Goal: Navigation & Orientation: Find specific page/section

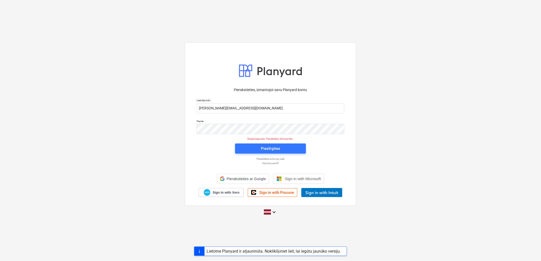
drag, startPoint x: 0, startPoint y: 0, endPoint x: 261, endPoint y: 143, distance: 298.0
click at [261, 143] on div "Pieslēgties" at bounding box center [270, 149] width 77 height 16
click at [261, 151] on div "Pieslēgties" at bounding box center [270, 148] width 19 height 7
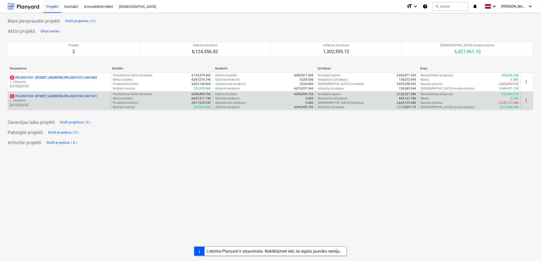
click at [34, 93] on div "1 PRJ2001934 - [STREET_ADDRESS] (PRJ2001934) 2601941 [PERSON_NAME] [DATE] - [DA…" at bounding box center [59, 101] width 103 height 18
click at [37, 103] on p "[DATE] - [DATE]" at bounding box center [59, 105] width 99 height 4
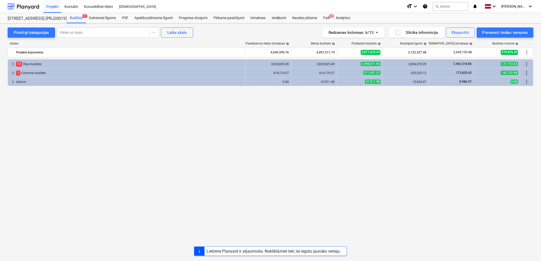
click at [327, 24] on div "Pārslēgt kategorijas Pāriet uz rindu Laika skala Redzamas kolonnas : 6/13 Sīkāk…" at bounding box center [270, 136] width 541 height 227
click at [329, 18] on div "Faili 1" at bounding box center [326, 18] width 12 height 10
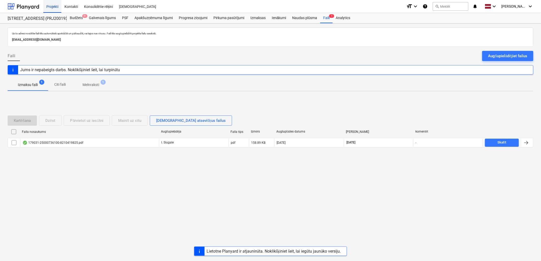
click at [44, 6] on div "Projekti" at bounding box center [52, 6] width 18 height 13
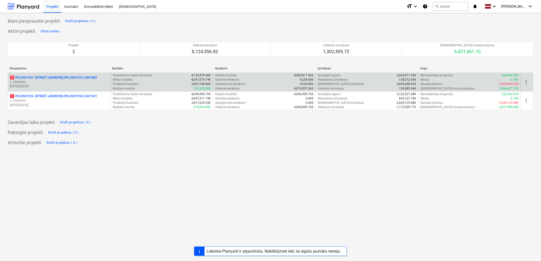
click at [54, 75] on div "2 PRJ2001931 - [STREET_ADDRESS] (PRJ2001931) 2601882 [PERSON_NAME] [DATE] - [DA…" at bounding box center [59, 82] width 103 height 18
click at [55, 81] on p "L. Zaharāns" at bounding box center [59, 82] width 99 height 4
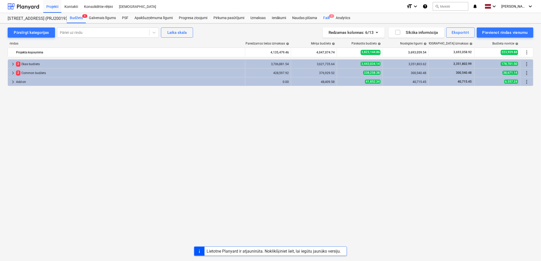
click at [325, 19] on div "Faili 2" at bounding box center [326, 18] width 12 height 10
